Goal: Navigation & Orientation: Find specific page/section

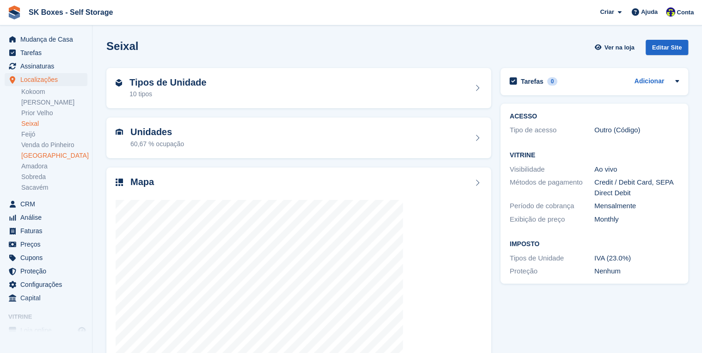
click at [31, 151] on link "Setúbal" at bounding box center [54, 155] width 66 height 9
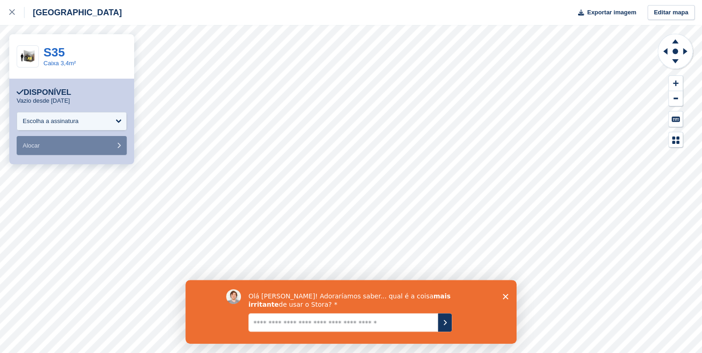
drag, startPoint x: 507, startPoint y: 295, endPoint x: 503, endPoint y: 291, distance: 5.9
click at [506, 295] on icon "Fechar inquérito" at bounding box center [506, 296] width 6 height 6
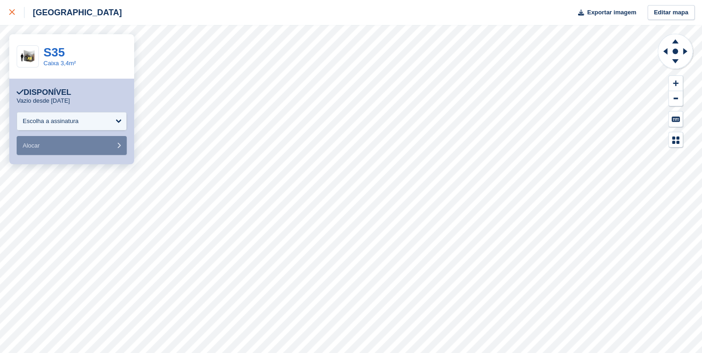
click at [13, 12] on icon at bounding box center [12, 12] width 6 height 6
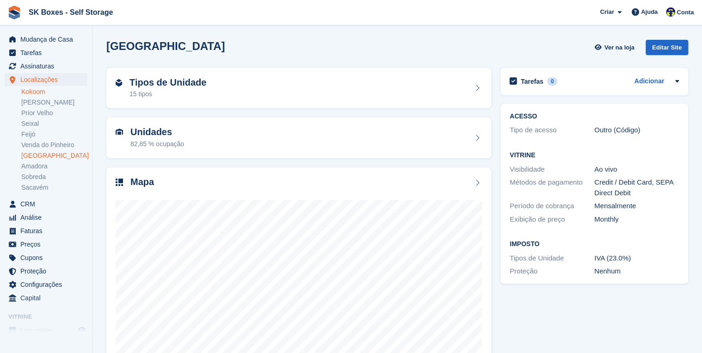
click at [33, 91] on link "Kokoom" at bounding box center [54, 91] width 66 height 9
click at [265, 168] on div "Mapa" at bounding box center [298, 275] width 385 height 216
